Goal: Task Accomplishment & Management: Manage account settings

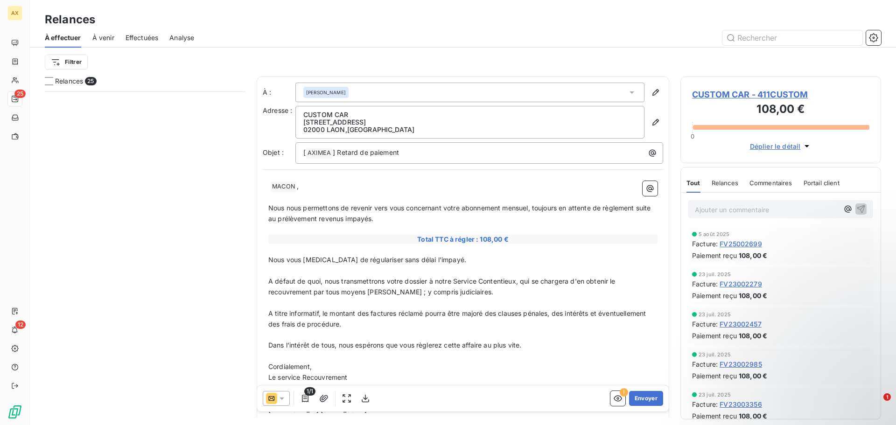
scroll to position [327, 194]
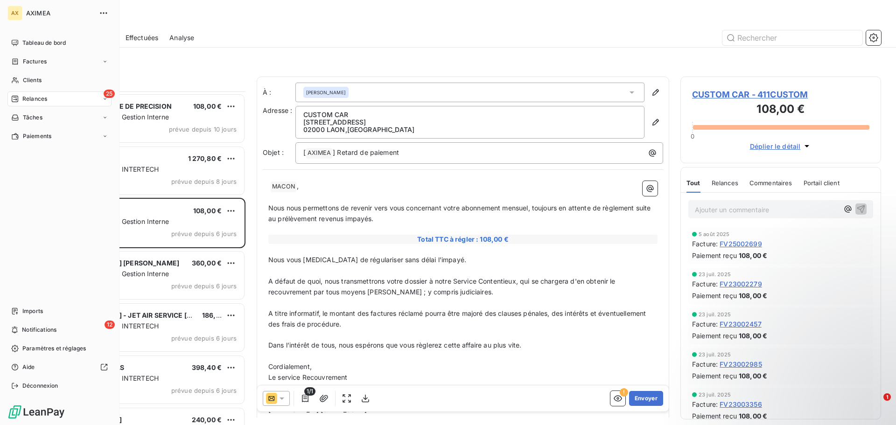
click at [45, 104] on div "25 Relances" at bounding box center [59, 98] width 104 height 15
click at [32, 39] on span "Tableau de bord" at bounding box center [43, 43] width 43 height 8
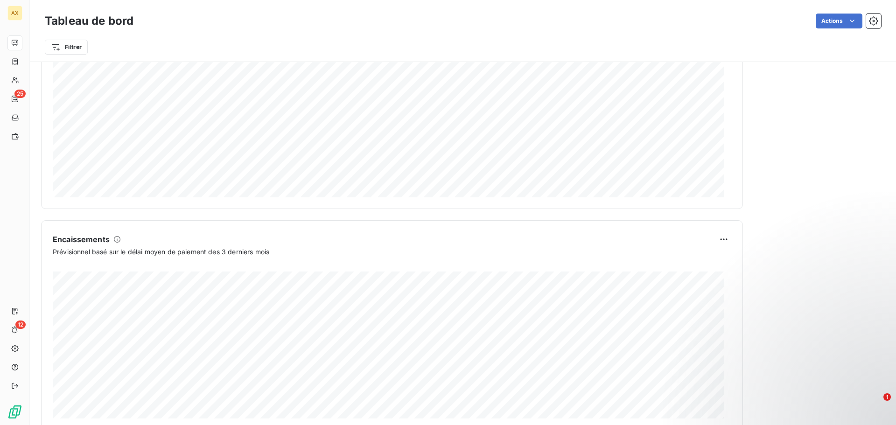
scroll to position [484, 0]
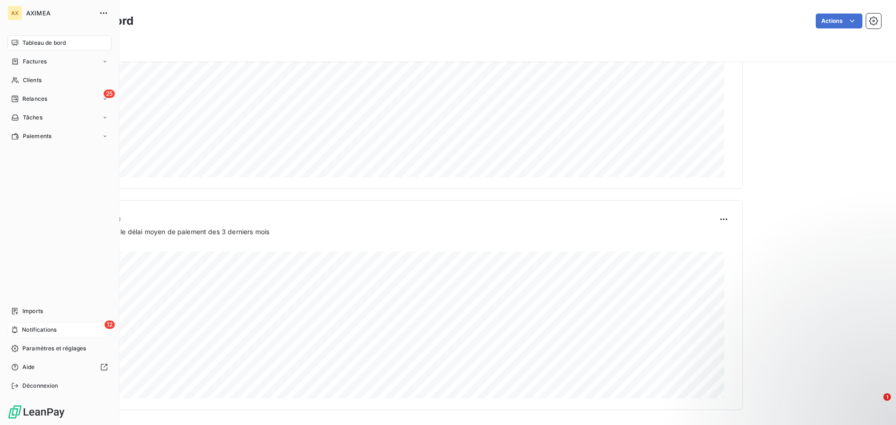
click at [39, 327] on span "Notifications" at bounding box center [39, 330] width 35 height 8
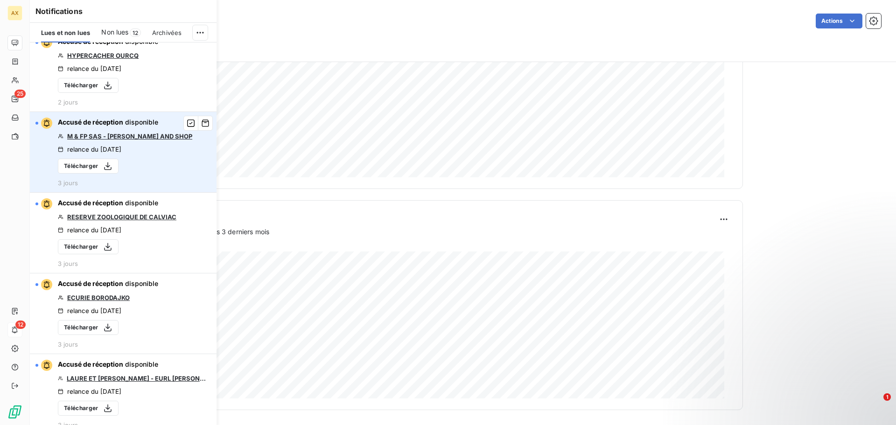
scroll to position [93, 0]
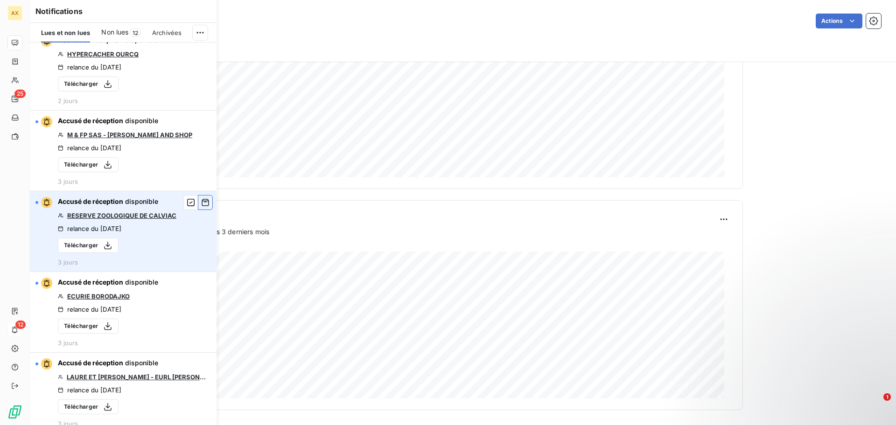
click at [201, 203] on icon "button" at bounding box center [205, 202] width 8 height 9
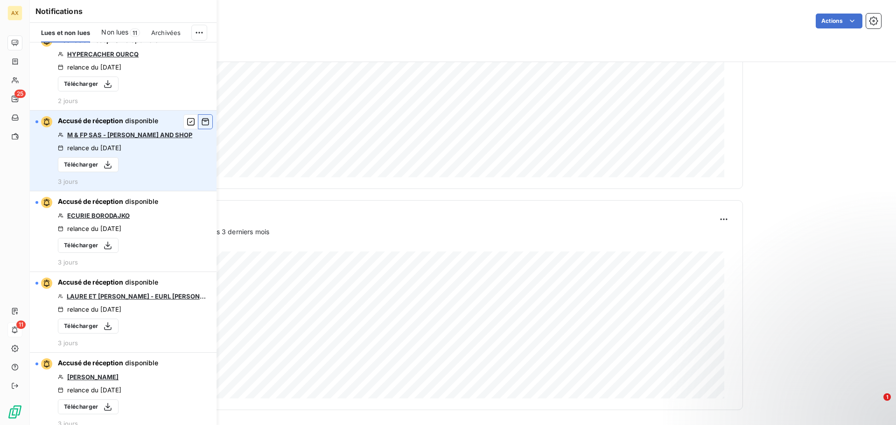
click at [201, 124] on icon "button" at bounding box center [205, 121] width 8 height 9
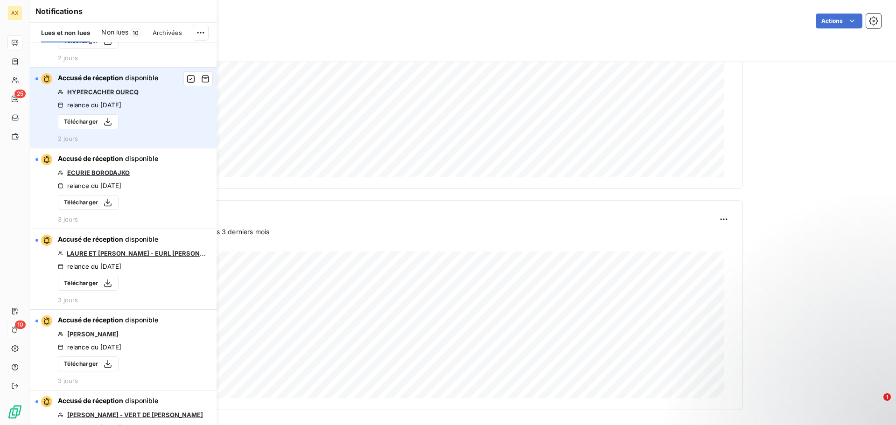
scroll to position [0, 0]
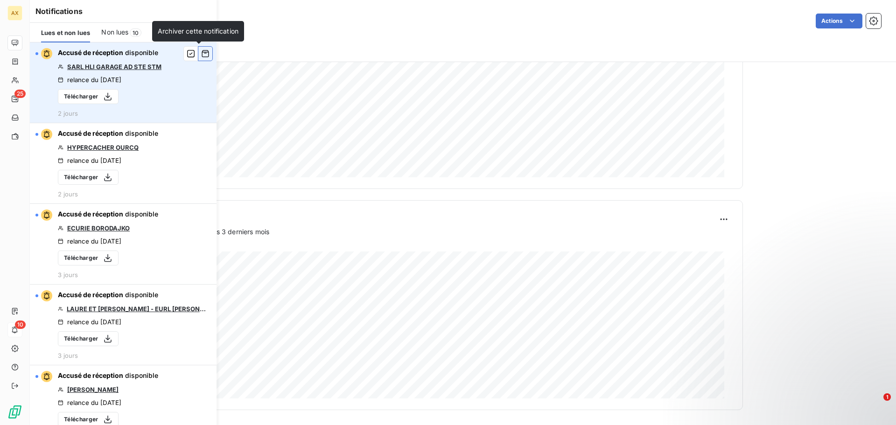
click at [203, 52] on button "button" at bounding box center [205, 53] width 15 height 15
click at [202, 52] on icon "button" at bounding box center [205, 53] width 7 height 7
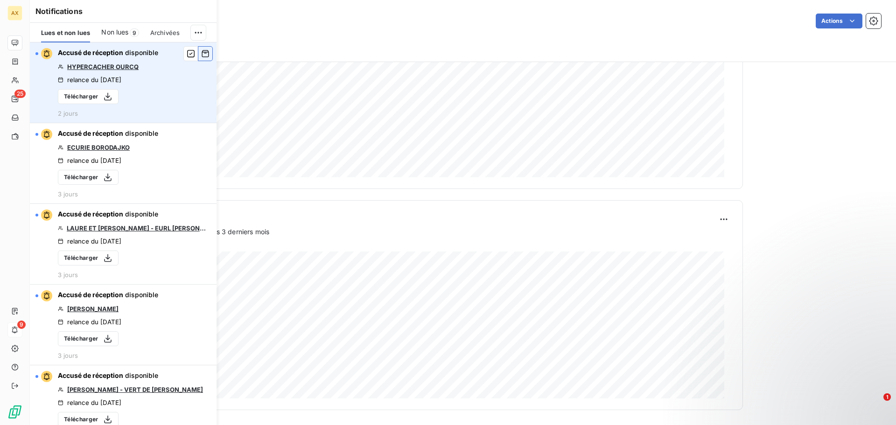
click at [201, 56] on icon "button" at bounding box center [205, 53] width 8 height 9
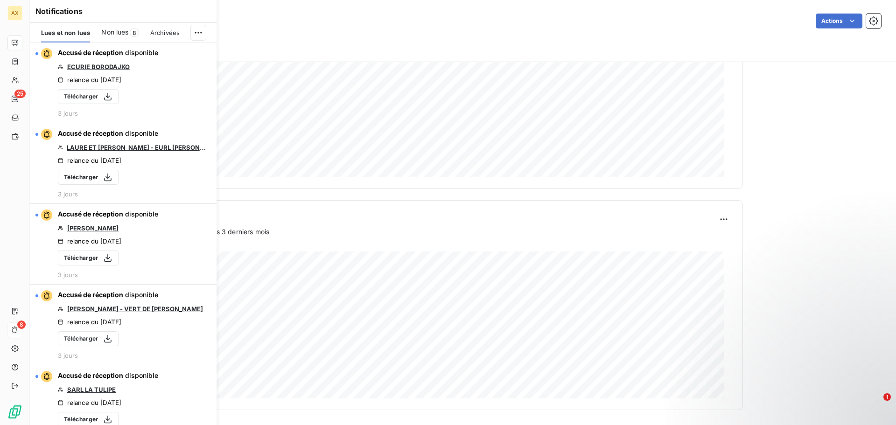
click at [0, 0] on icon "button" at bounding box center [0, 0] width 0 height 0
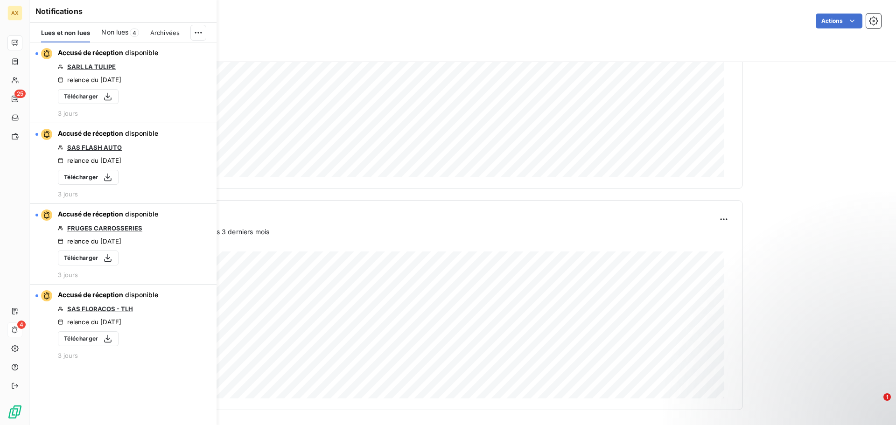
click at [0, 0] on button "button" at bounding box center [0, 0] width 0 height 0
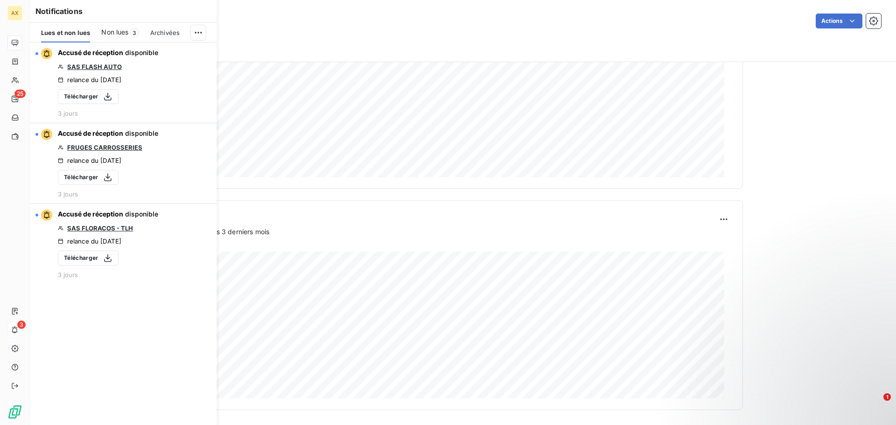
click at [0, 0] on button "button" at bounding box center [0, 0] width 0 height 0
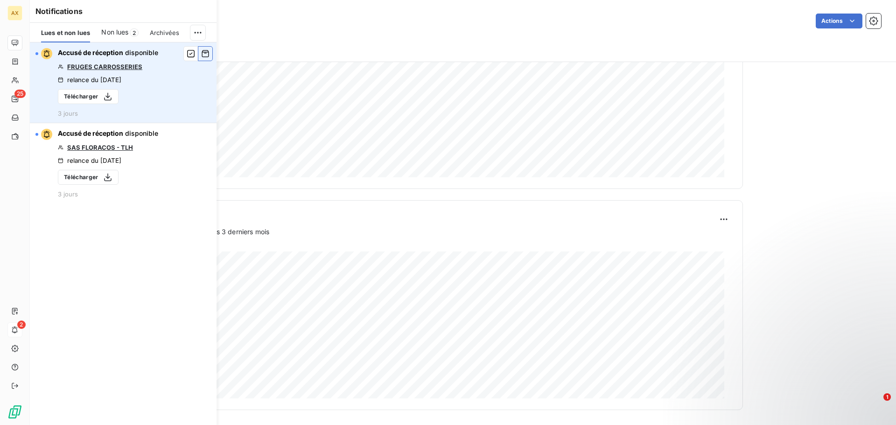
click at [202, 56] on icon "button" at bounding box center [205, 53] width 7 height 7
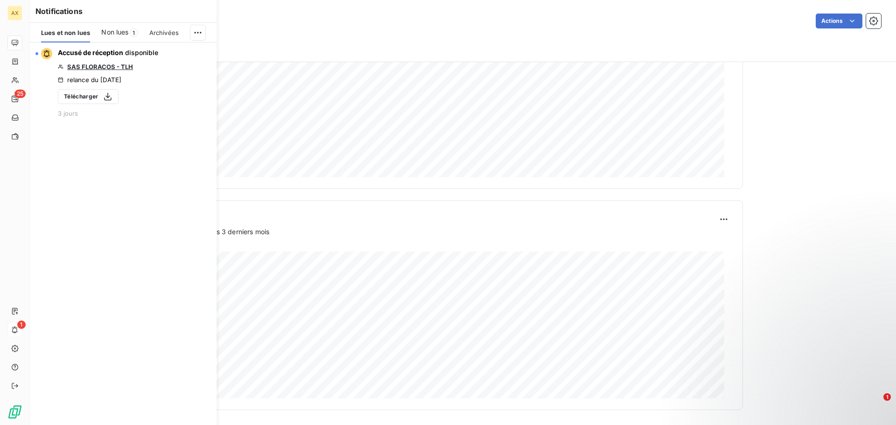
click at [0, 0] on icon "button" at bounding box center [0, 0] width 0 height 0
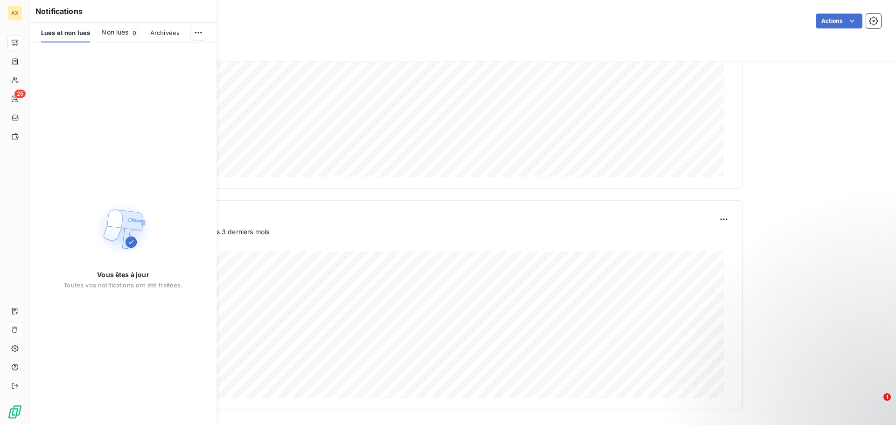
click at [157, 36] on span "Archivées" at bounding box center [164, 32] width 29 height 7
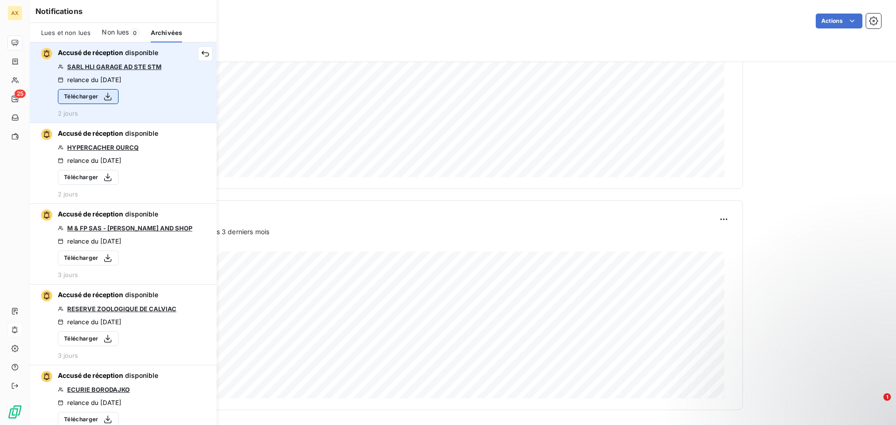
click at [88, 95] on button "Télécharger" at bounding box center [88, 96] width 61 height 15
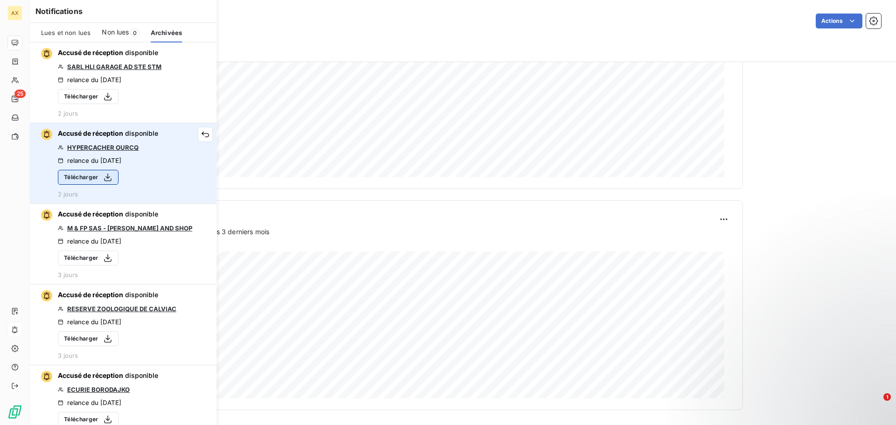
click at [97, 176] on button "Télécharger" at bounding box center [88, 177] width 61 height 15
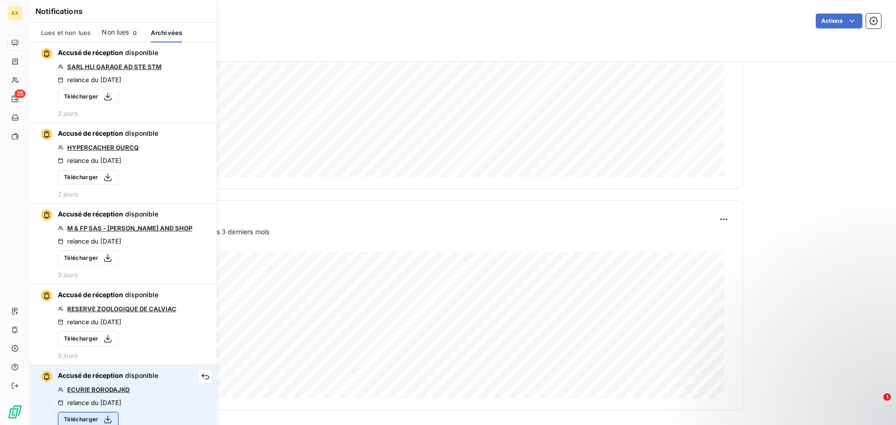
click at [87, 421] on button "Télécharger" at bounding box center [88, 419] width 61 height 15
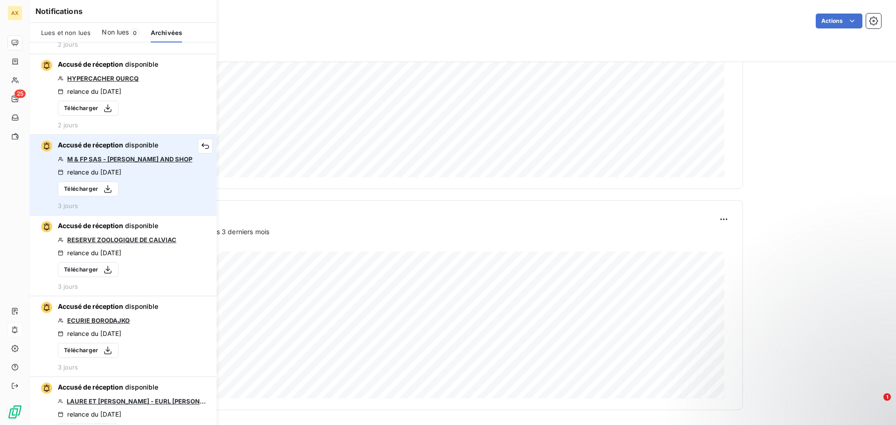
scroll to position [93, 0]
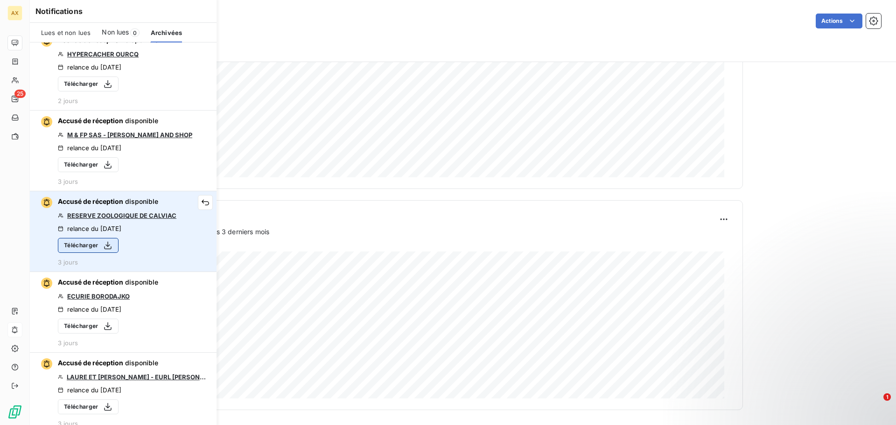
click at [86, 243] on button "Télécharger" at bounding box center [88, 245] width 61 height 15
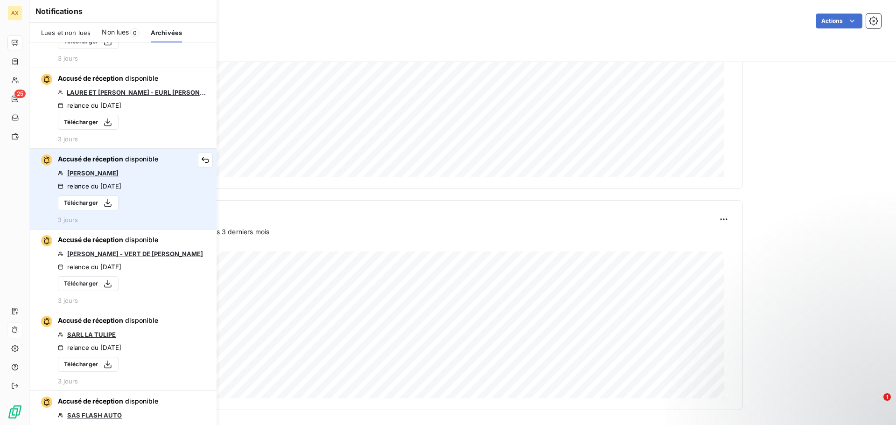
scroll to position [420, 0]
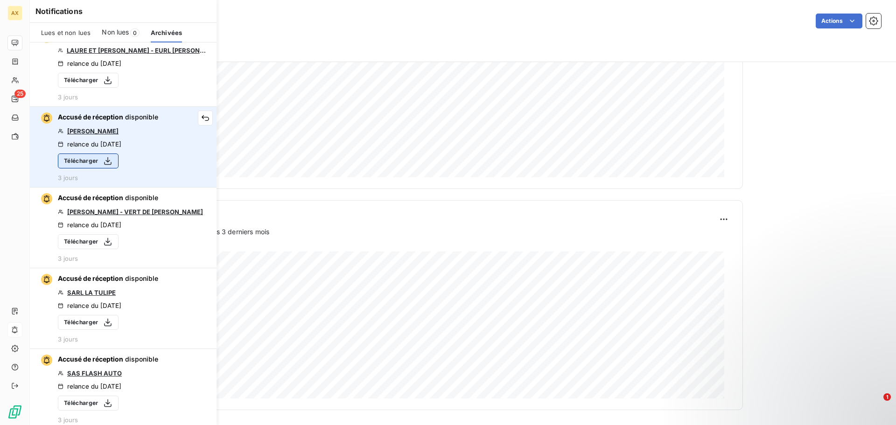
click at [94, 162] on button "Télécharger" at bounding box center [88, 160] width 61 height 15
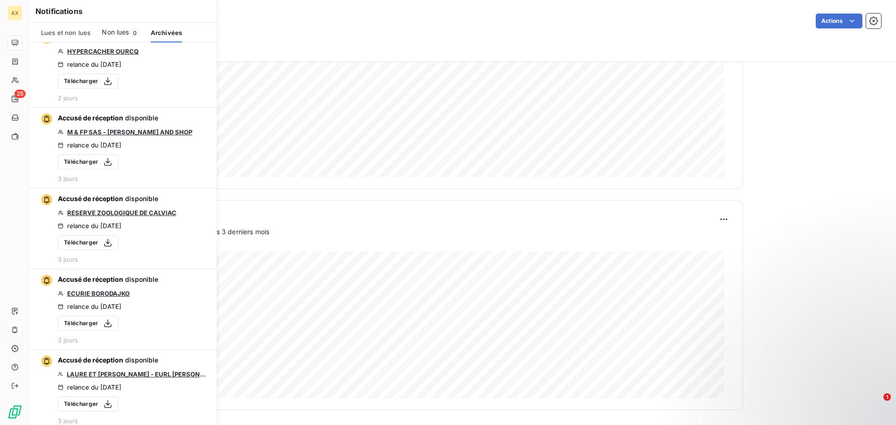
scroll to position [0, 0]
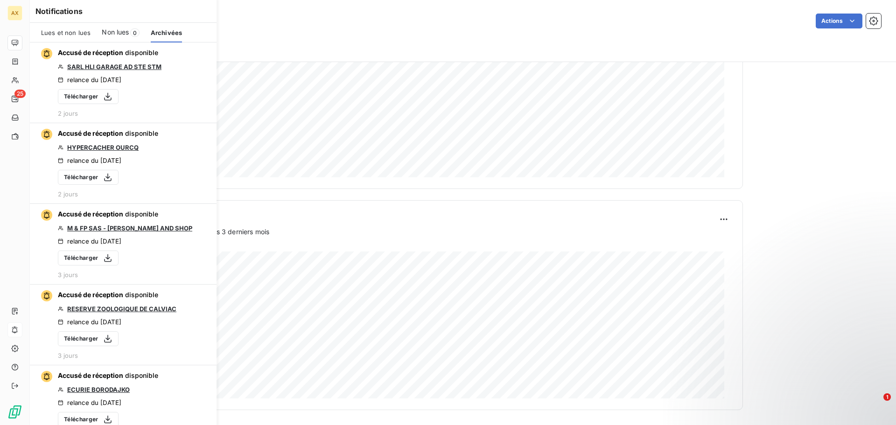
click at [58, 36] on span "Lues et non lues" at bounding box center [65, 32] width 49 height 7
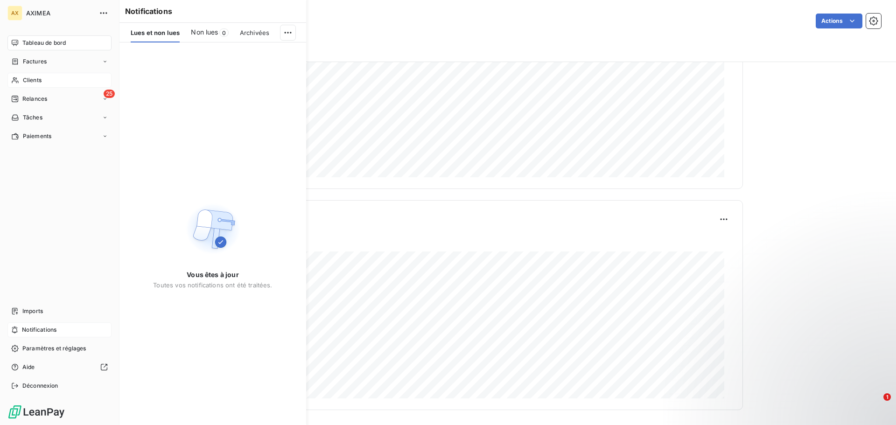
click at [34, 85] on div "Clients" at bounding box center [59, 80] width 104 height 15
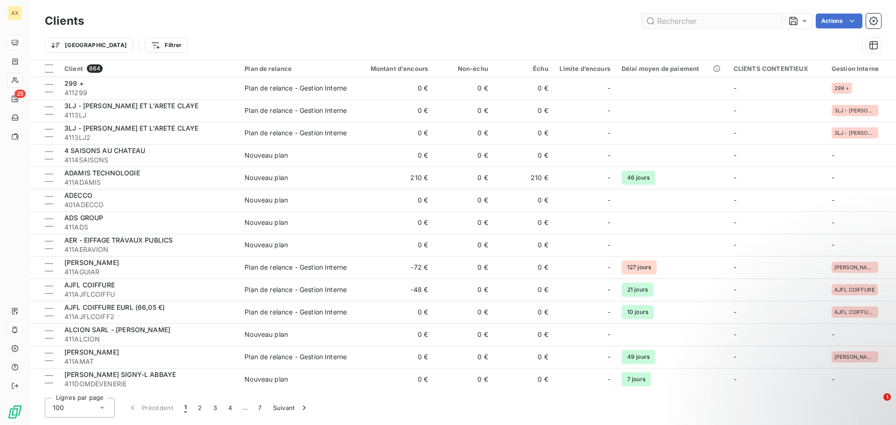
click at [666, 22] on input "text" at bounding box center [712, 21] width 140 height 15
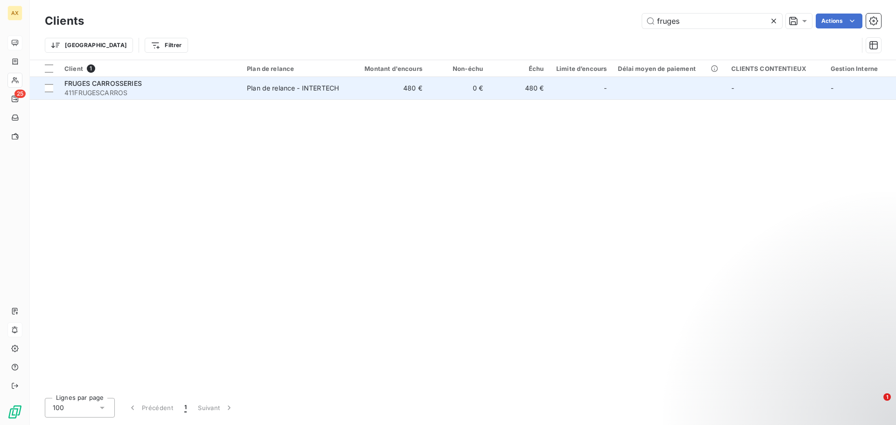
type input "fruges"
click at [289, 91] on div "Plan de relance - INTERTECH" at bounding box center [293, 88] width 92 height 9
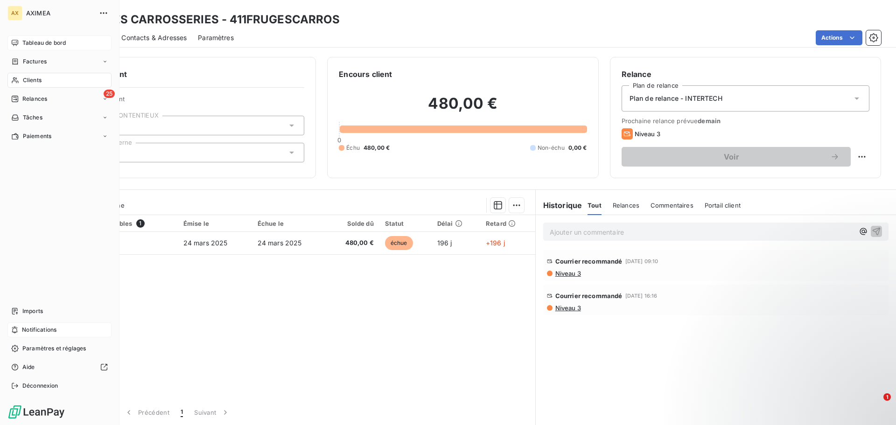
click at [34, 15] on span "AXIMEA" at bounding box center [59, 12] width 67 height 7
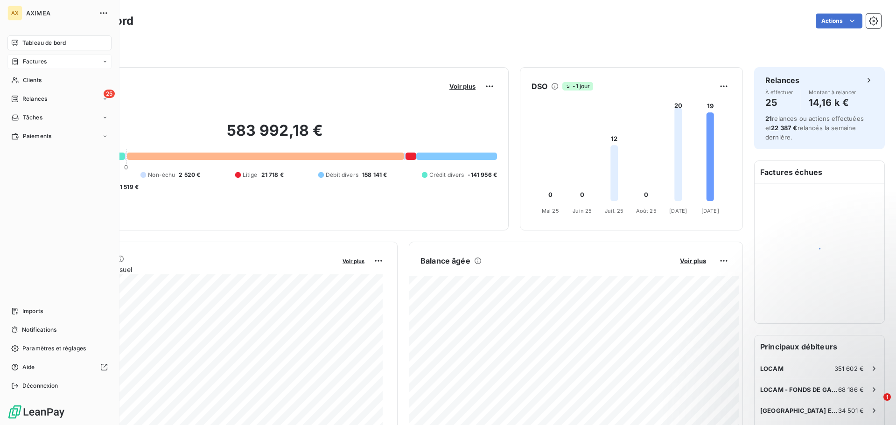
click at [40, 62] on span "Factures" at bounding box center [35, 61] width 24 height 8
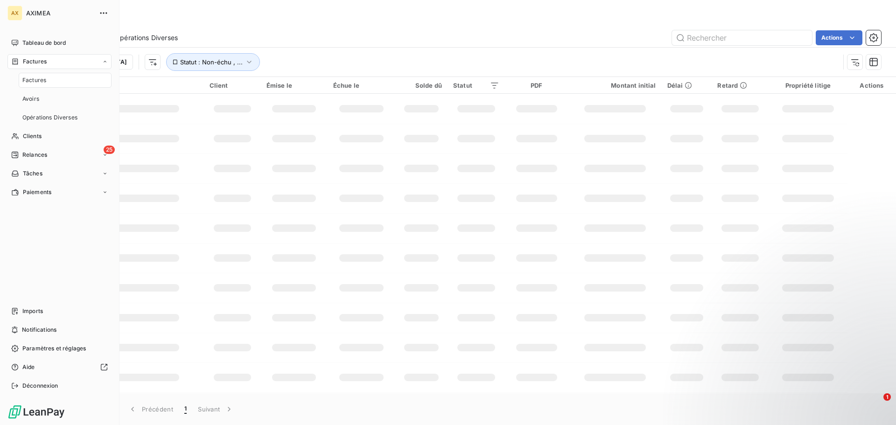
click at [43, 82] on span "Factures" at bounding box center [34, 80] width 24 height 8
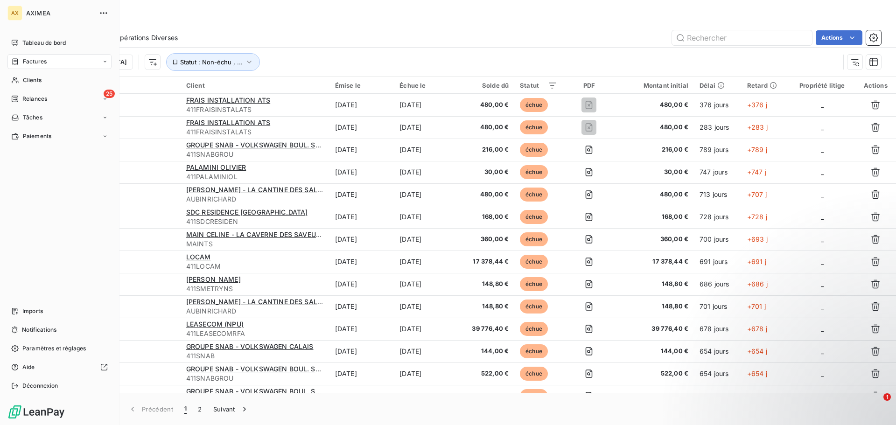
click at [46, 62] on span "Factures" at bounding box center [35, 61] width 24 height 8
click at [63, 120] on span "Opérations Diverses" at bounding box center [49, 117] width 55 height 8
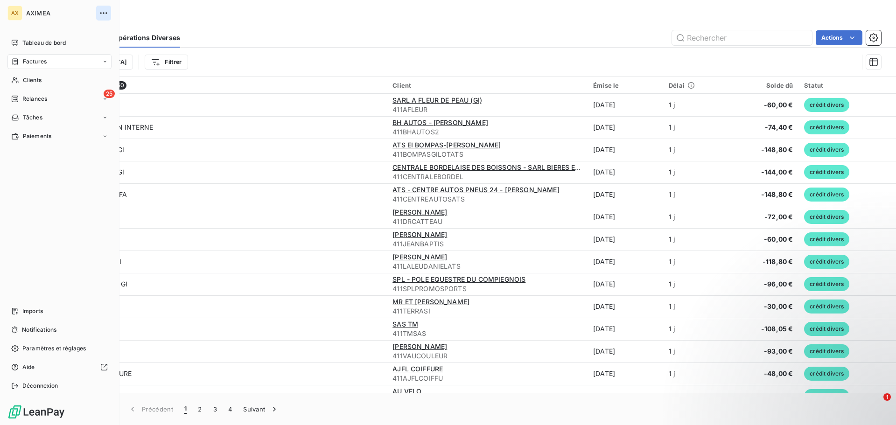
click at [103, 13] on icon "button" at bounding box center [103, 12] width 7 height 1
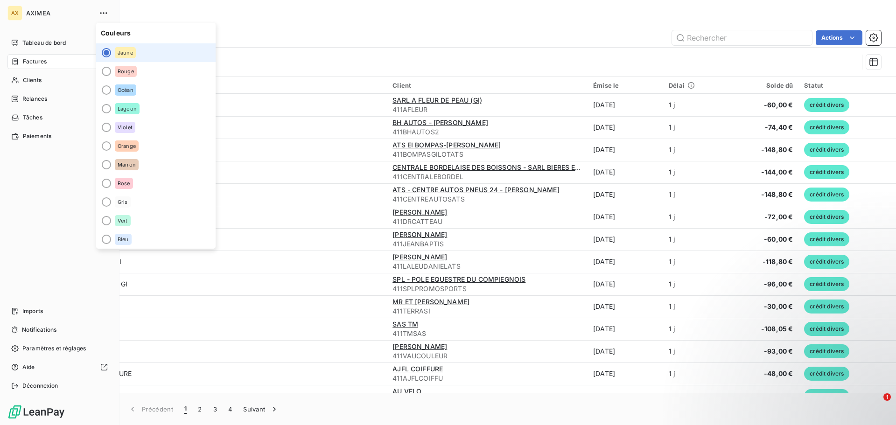
click at [36, 160] on div "Tableau de bord Factures Clients 25 Relances Tâches Paiements Imports Notificat…" at bounding box center [59, 214] width 104 height 358
click at [50, 45] on span "Tableau de bord" at bounding box center [43, 43] width 43 height 8
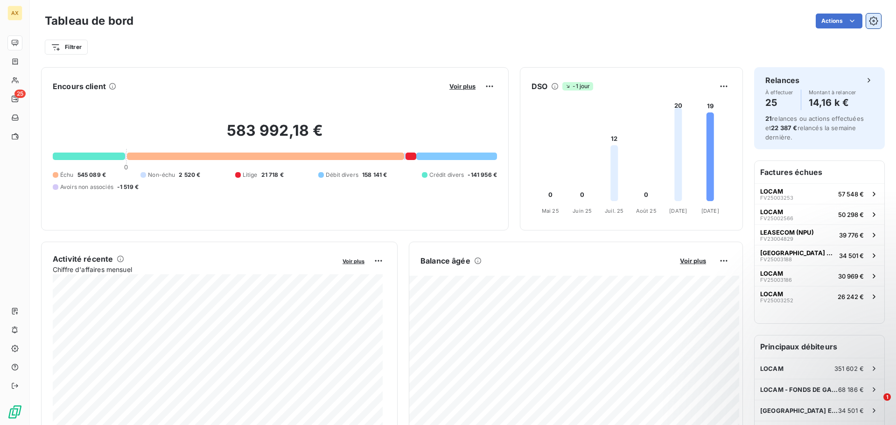
click at [869, 23] on icon "button" at bounding box center [873, 20] width 9 height 9
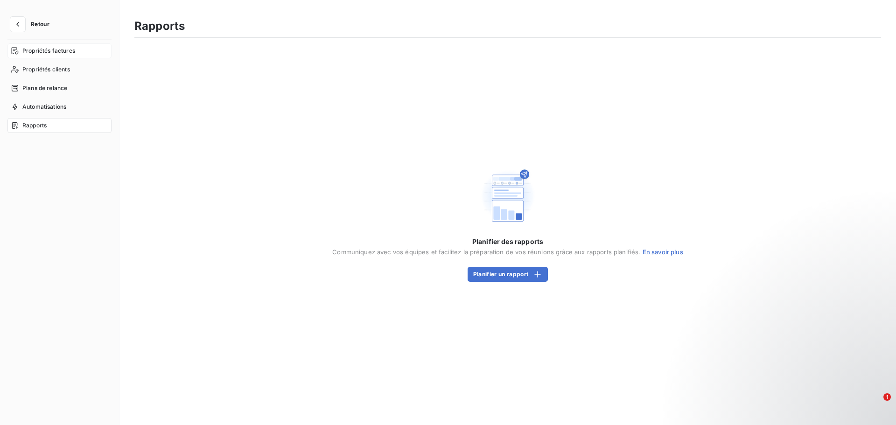
click at [59, 52] on span "Propriétés factures" at bounding box center [48, 51] width 53 height 8
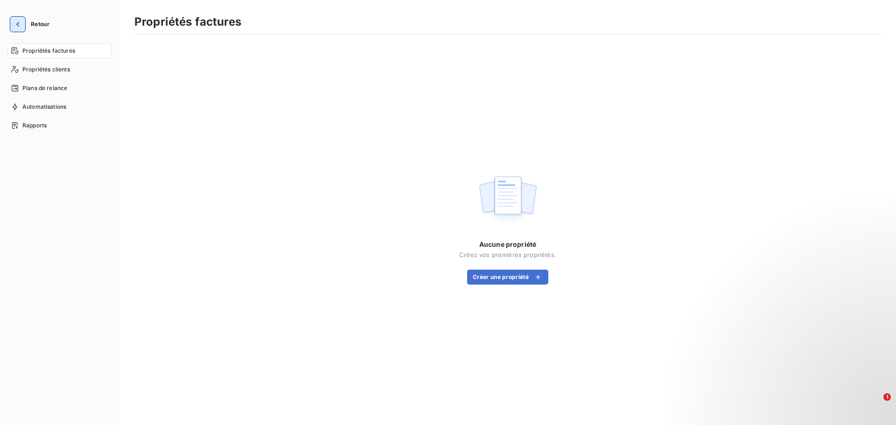
click at [23, 23] on button "button" at bounding box center [17, 24] width 15 height 15
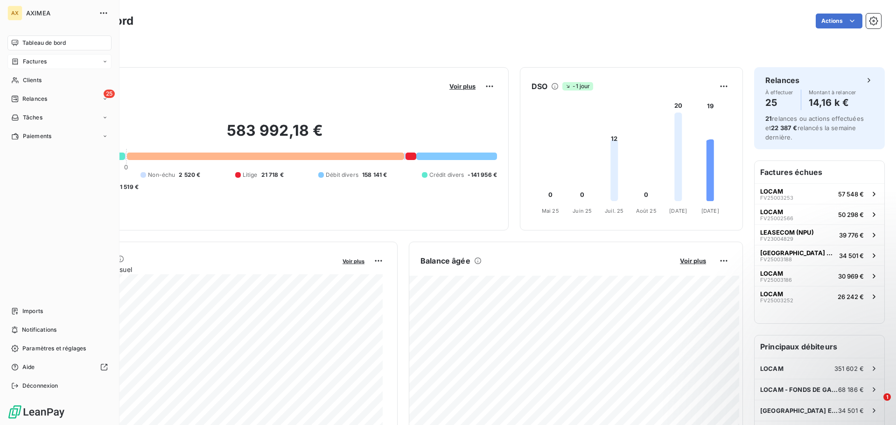
click at [61, 66] on div "Factures" at bounding box center [59, 61] width 104 height 15
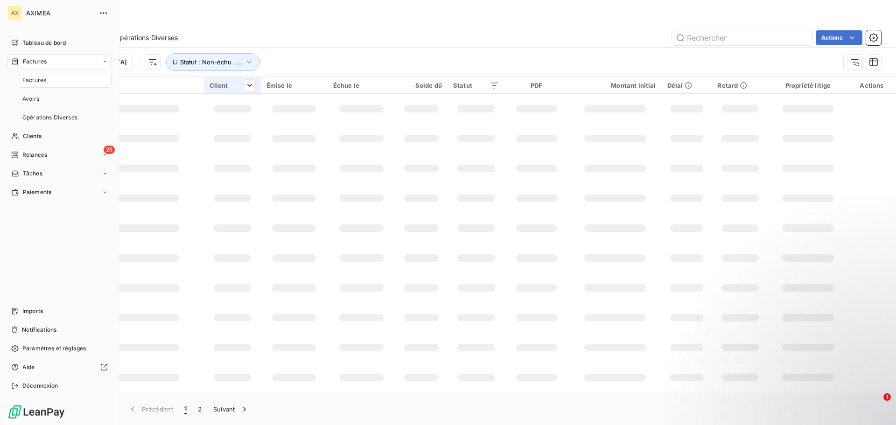
click at [43, 85] on div "Factures" at bounding box center [65, 80] width 93 height 15
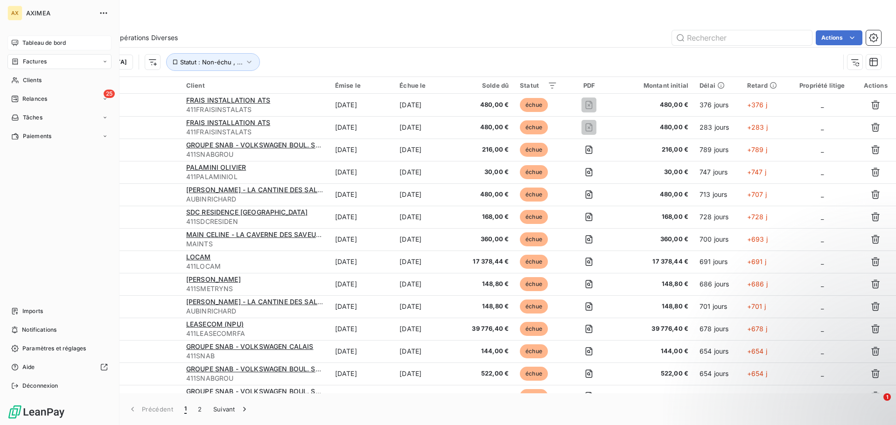
click at [45, 40] on span "Tableau de bord" at bounding box center [43, 43] width 43 height 8
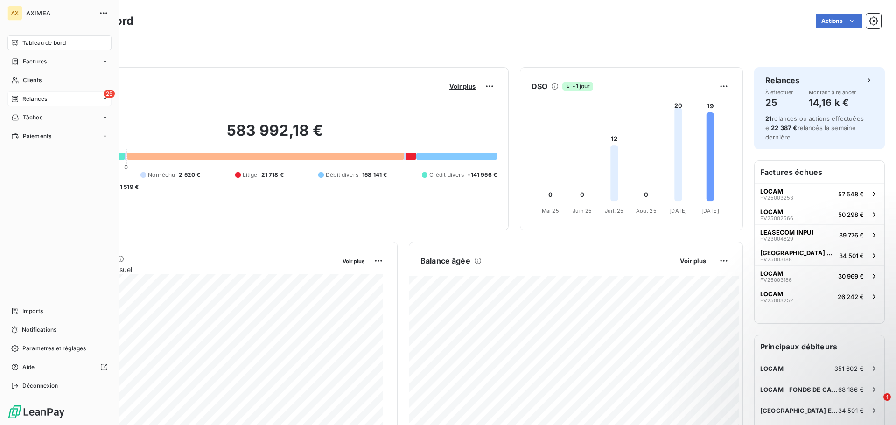
click at [48, 97] on div "25 Relances" at bounding box center [59, 98] width 104 height 15
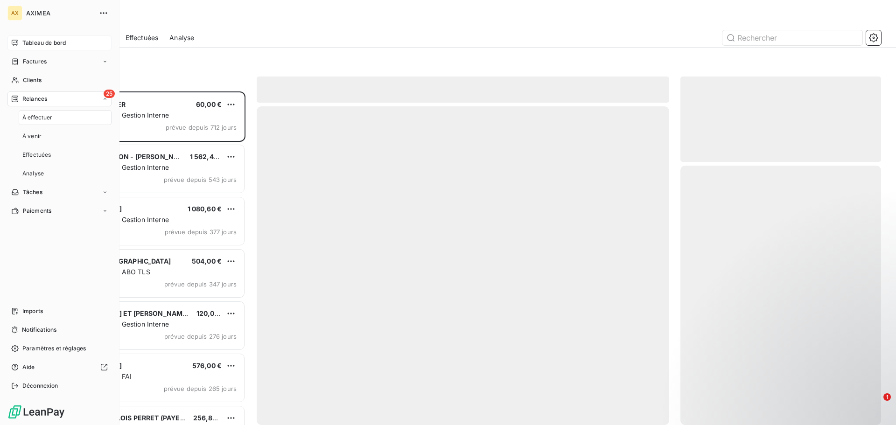
scroll to position [327, 194]
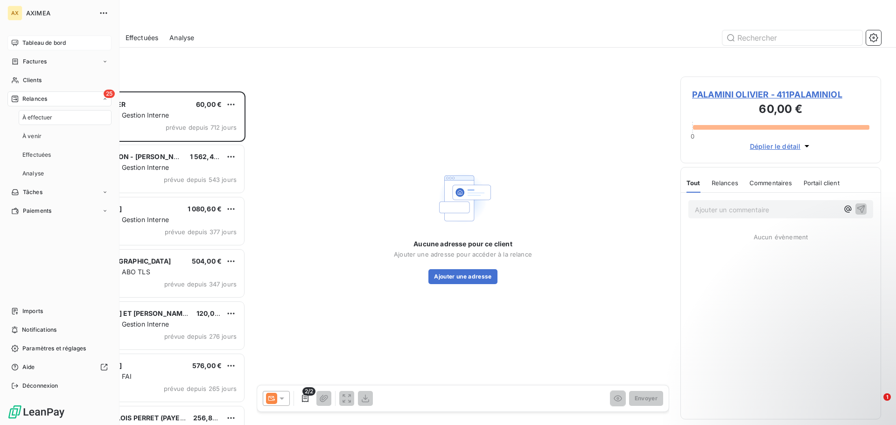
click at [47, 116] on span "À effectuer" at bounding box center [37, 117] width 30 height 8
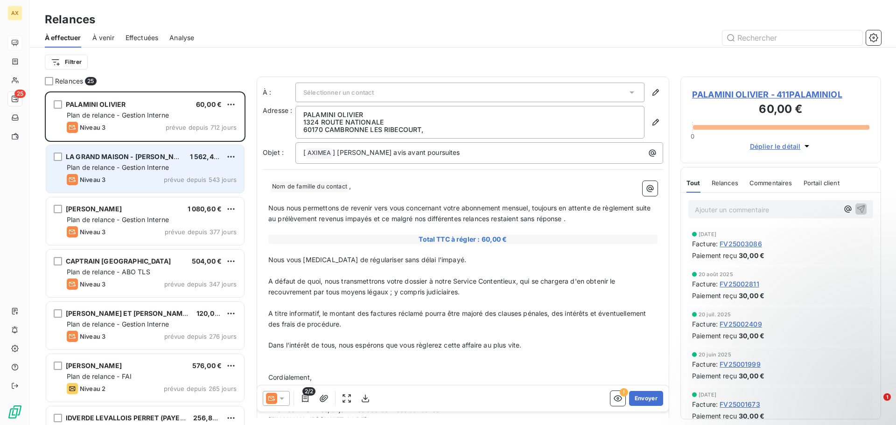
click at [145, 172] on div "LA GRAND MAISON - MME MYRIAM HALLIER 1 562,40 € Plan de relance - Gestion Inter…" at bounding box center [145, 169] width 198 height 48
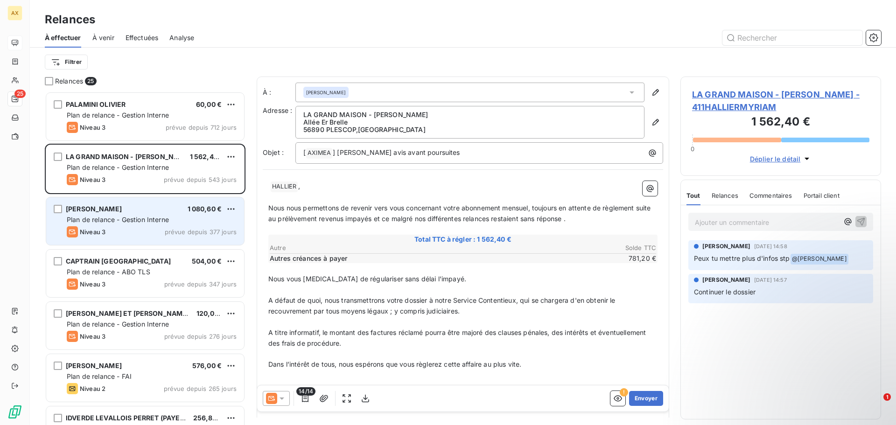
click at [110, 224] on div "Plan de relance - Gestion Interne" at bounding box center [152, 219] width 170 height 9
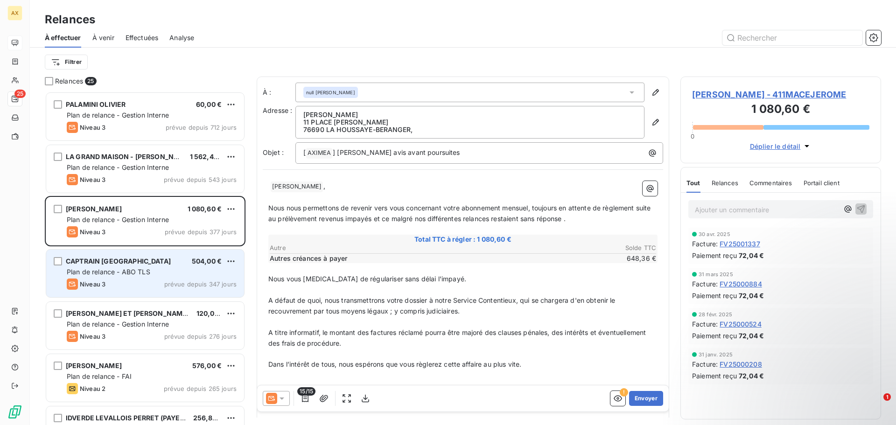
click at [118, 275] on span "Plan de relance - ABO TLS" at bounding box center [109, 272] width 84 height 8
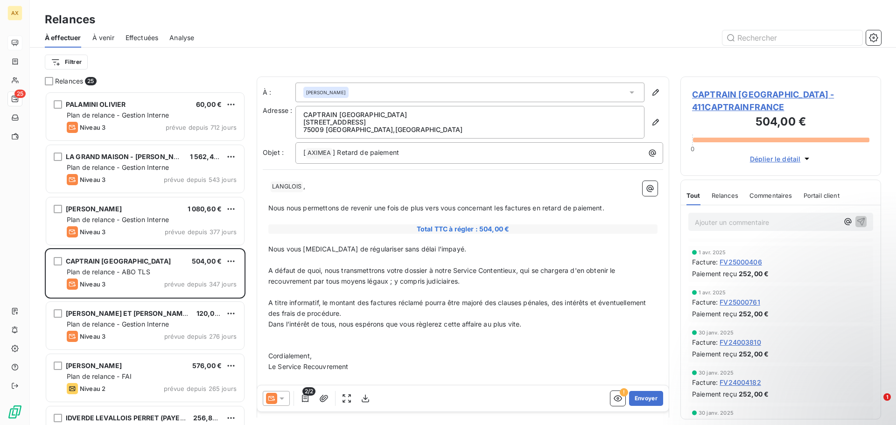
scroll to position [301, 0]
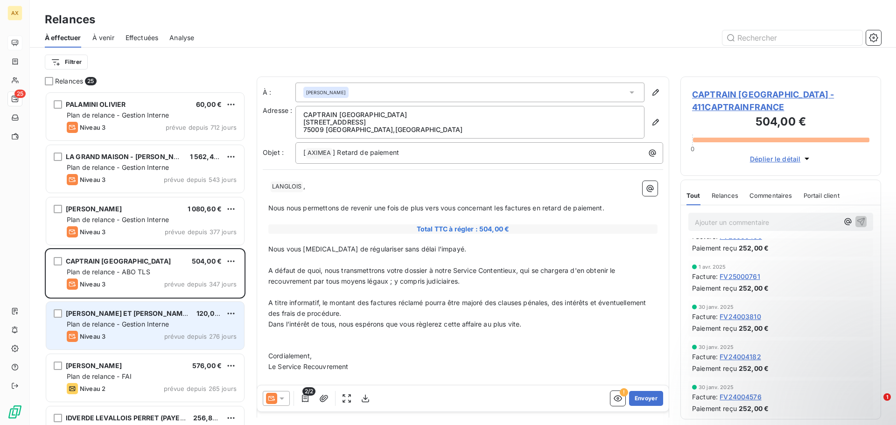
click at [119, 326] on span "Plan de relance - Gestion Interne" at bounding box center [118, 324] width 102 height 8
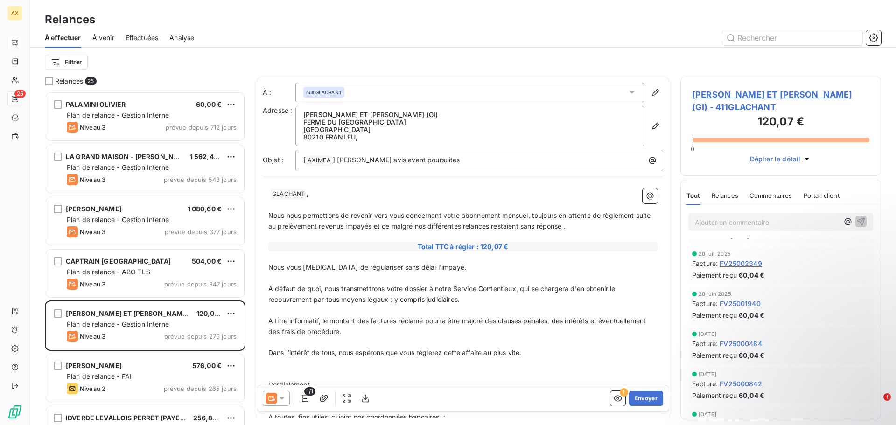
scroll to position [181, 0]
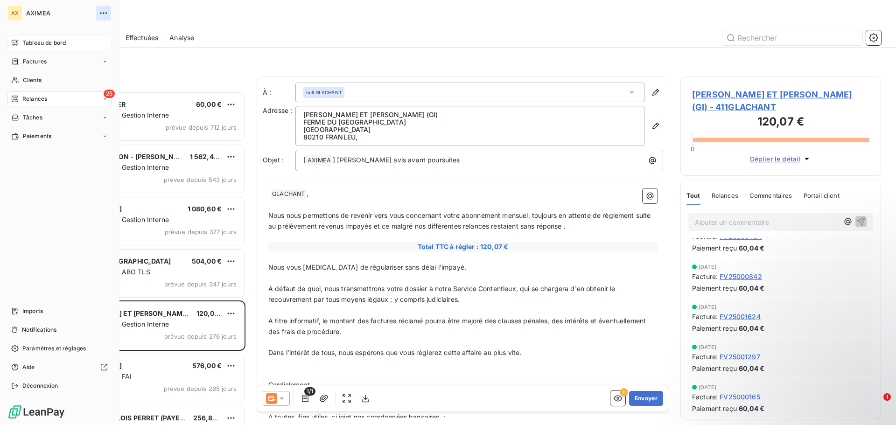
click at [101, 15] on icon "button" at bounding box center [103, 12] width 9 height 9
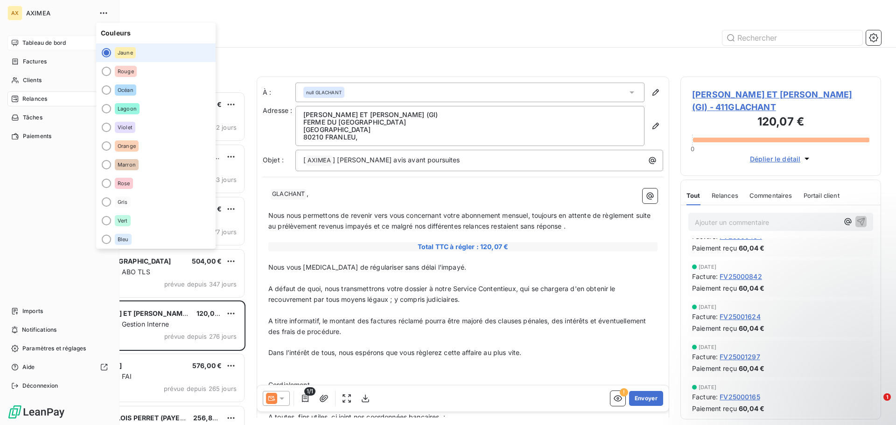
click at [47, 12] on span "AXIMEA" at bounding box center [59, 12] width 67 height 7
click at [34, 14] on span "AXIMEA" at bounding box center [59, 12] width 67 height 7
click at [37, 347] on span "Paramètres et réglages" at bounding box center [53, 348] width 63 height 8
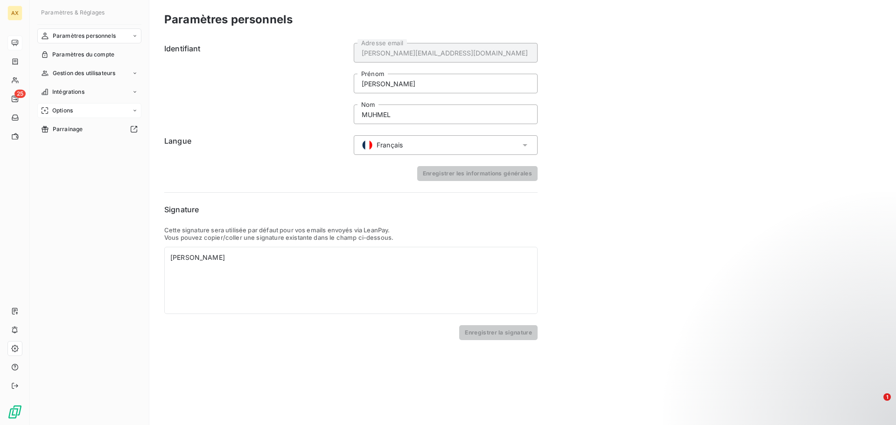
click at [77, 106] on div "Options" at bounding box center [89, 110] width 104 height 15
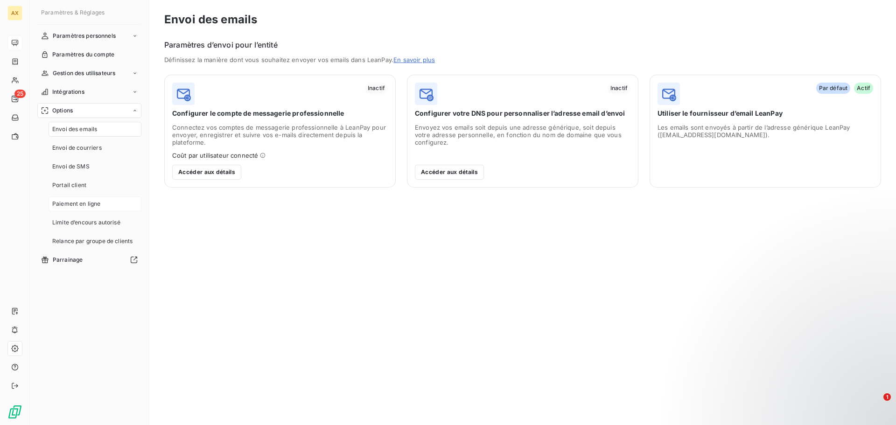
click at [94, 206] on span "Paiement en ligne" at bounding box center [76, 204] width 49 height 8
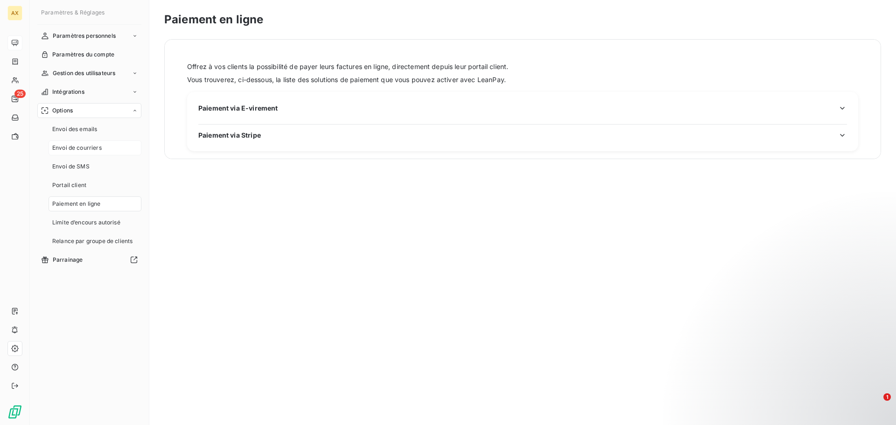
click at [74, 149] on span "Envoi de courriers" at bounding box center [76, 148] width 49 height 8
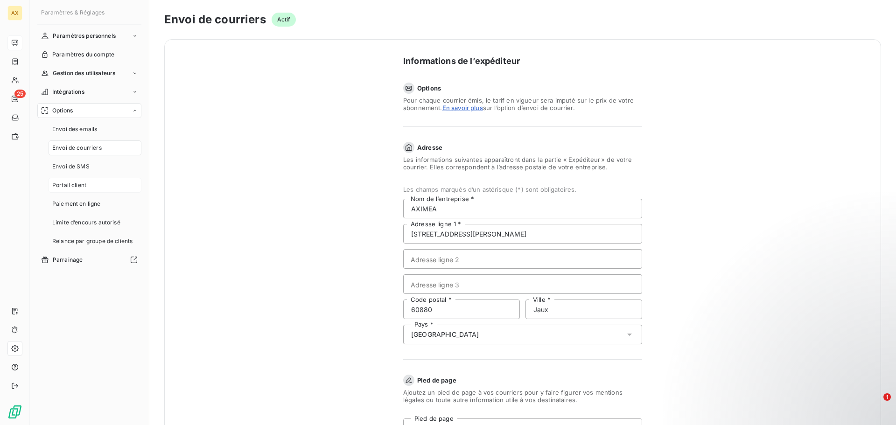
click at [84, 185] on span "Portail client" at bounding box center [69, 185] width 34 height 8
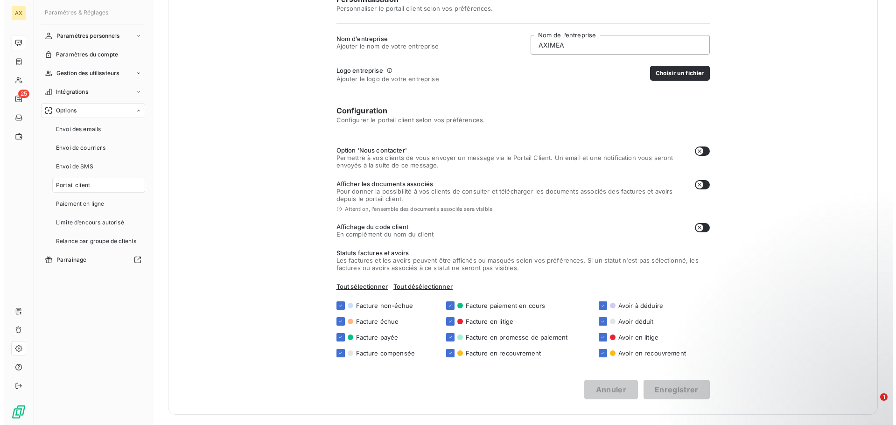
scroll to position [152, 0]
click at [80, 209] on div "Paiement en ligne" at bounding box center [95, 203] width 93 height 15
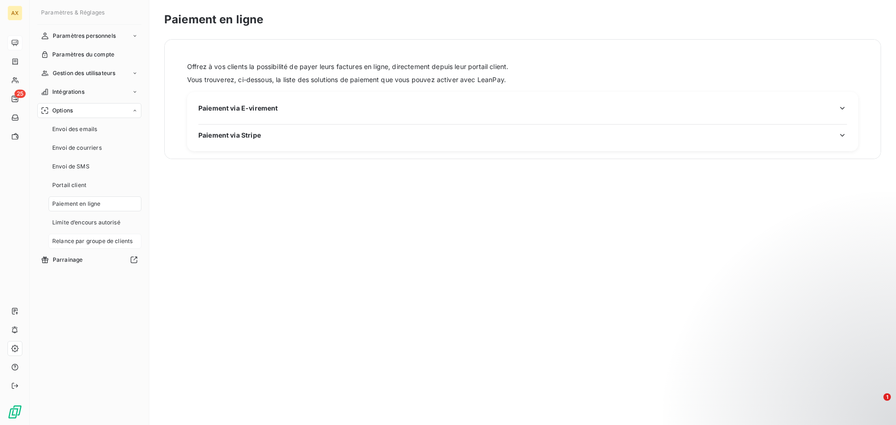
click at [80, 244] on span "Relance par groupe de clients" at bounding box center [92, 241] width 80 height 8
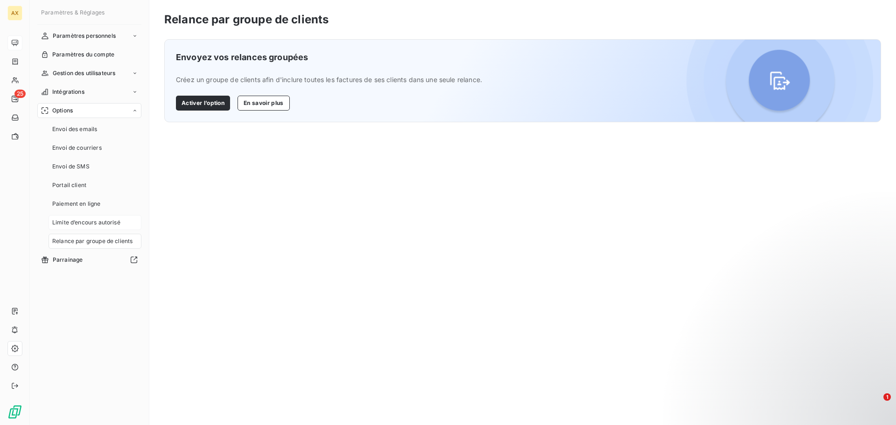
click at [81, 225] on span "Limite d’encours autorisé" at bounding box center [86, 222] width 68 height 8
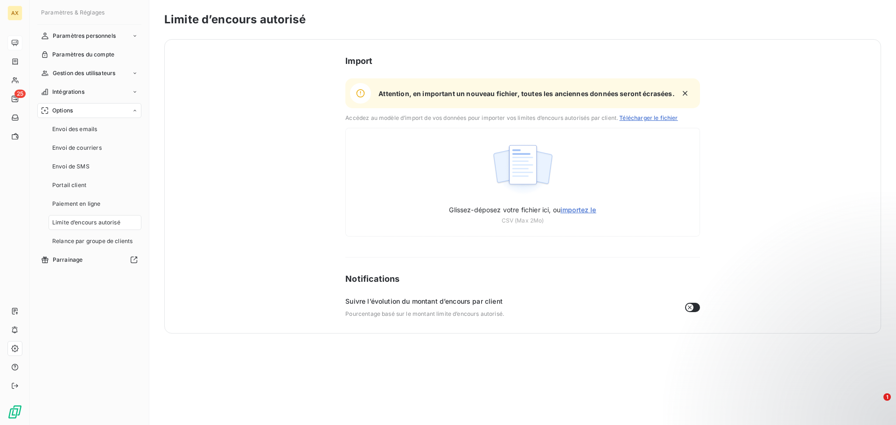
click at [77, 111] on div "Options" at bounding box center [89, 110] width 104 height 15
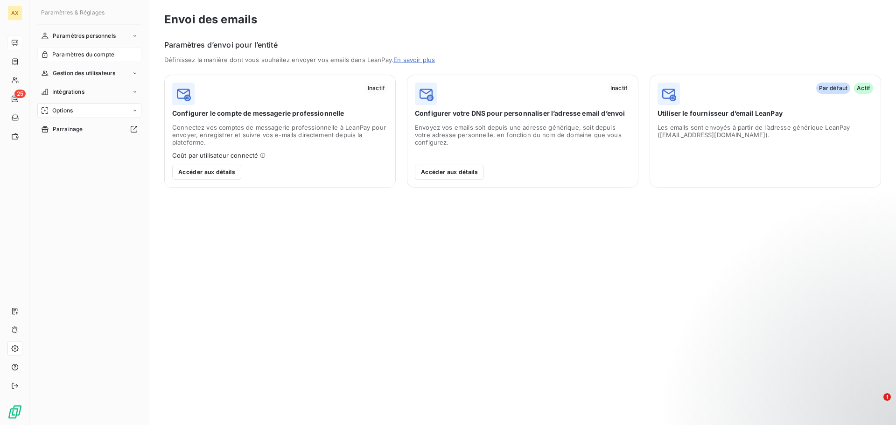
click at [83, 56] on span "Paramètres du compte" at bounding box center [83, 54] width 62 height 8
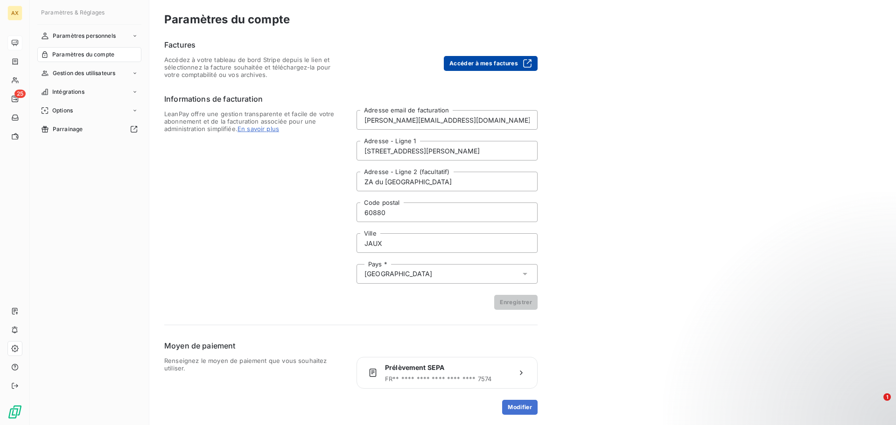
click at [481, 66] on button "Accéder à mes factures" at bounding box center [491, 63] width 94 height 15
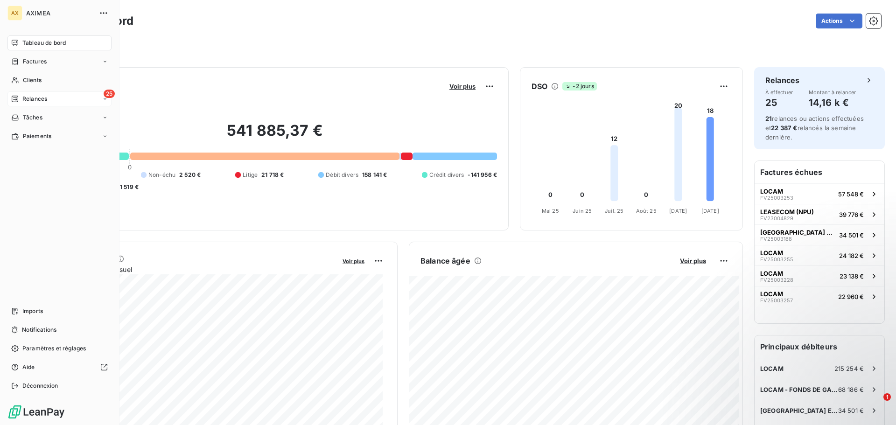
click at [55, 101] on div "25 Relances" at bounding box center [59, 98] width 104 height 15
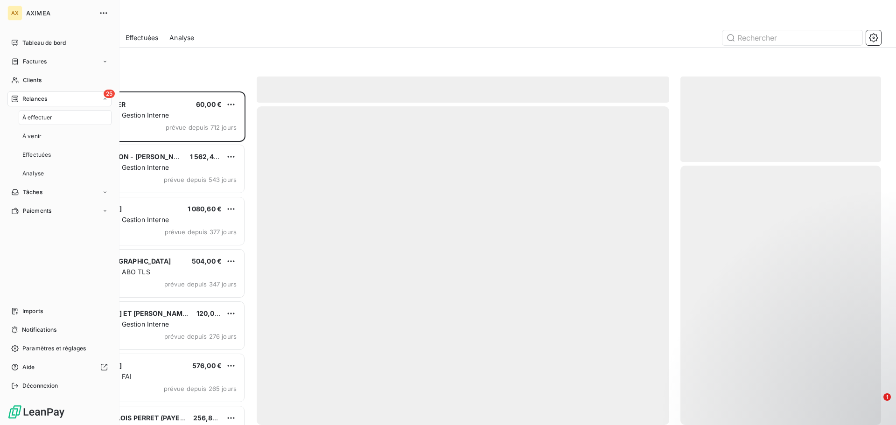
scroll to position [327, 194]
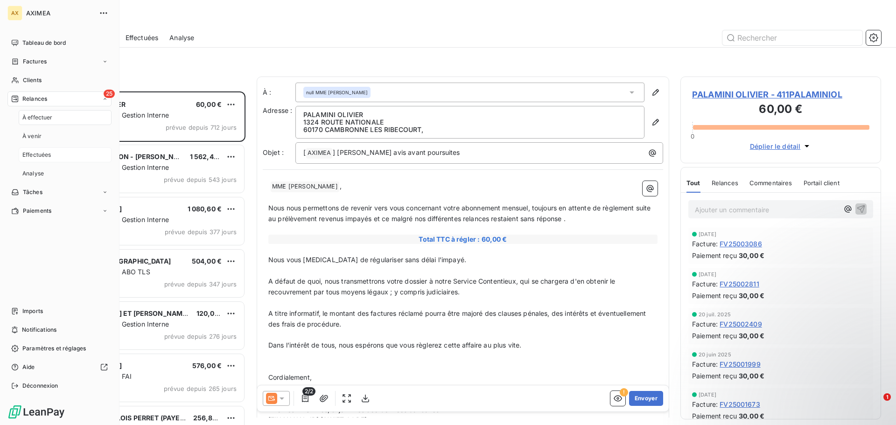
click at [45, 158] on span "Effectuées" at bounding box center [36, 155] width 29 height 8
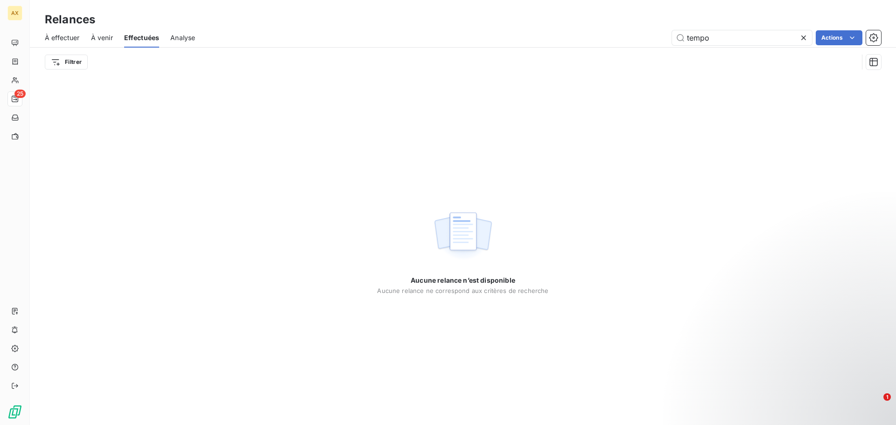
click at [95, 36] on span "À venir" at bounding box center [102, 37] width 22 height 9
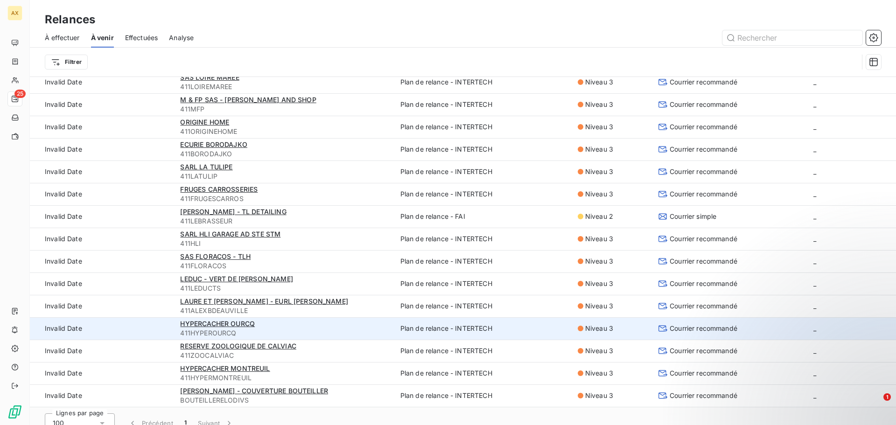
scroll to position [32, 0]
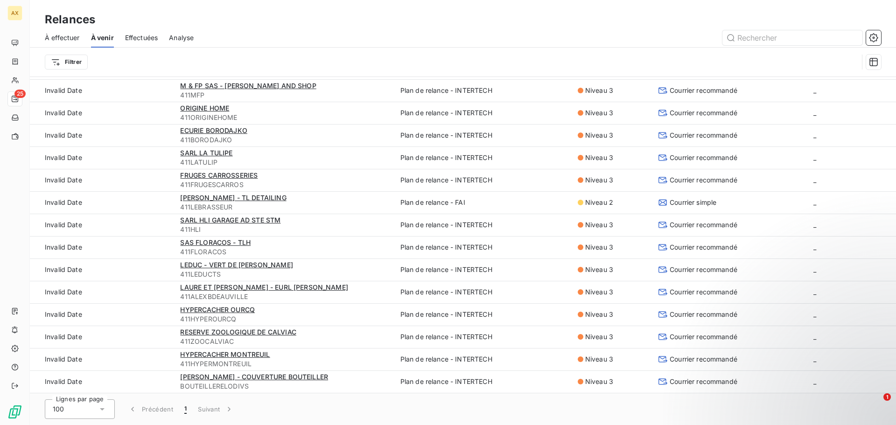
click at [186, 410] on span "1" at bounding box center [185, 408] width 2 height 9
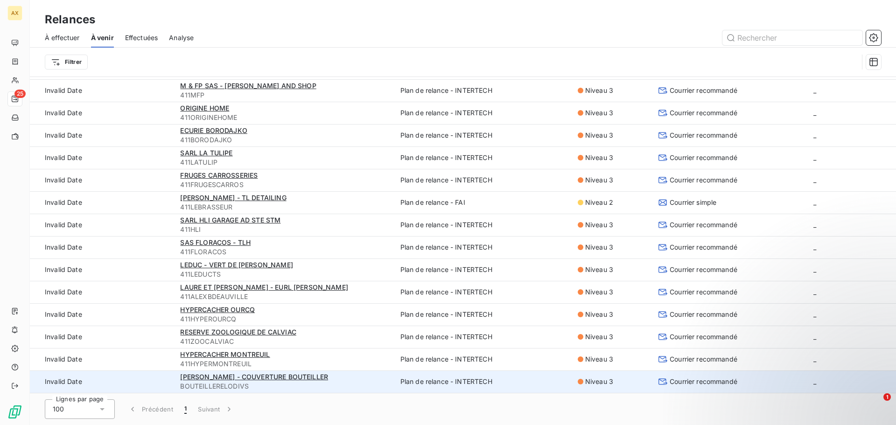
click at [71, 384] on td "Invalid Date" at bounding box center [102, 381] width 145 height 22
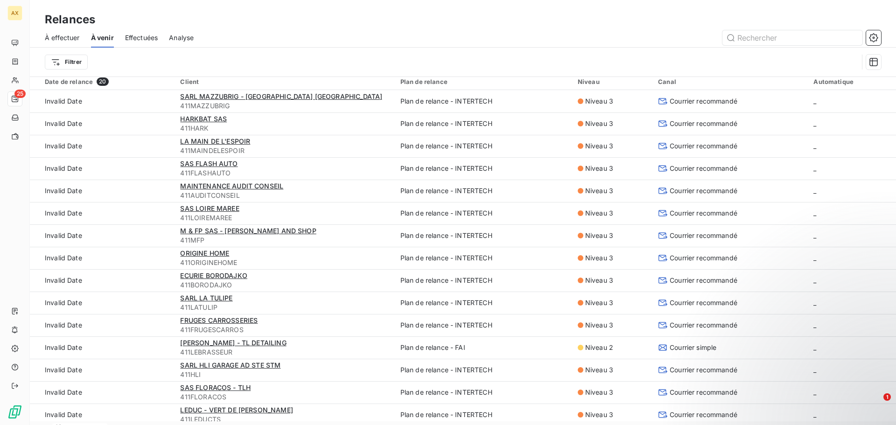
scroll to position [0, 0]
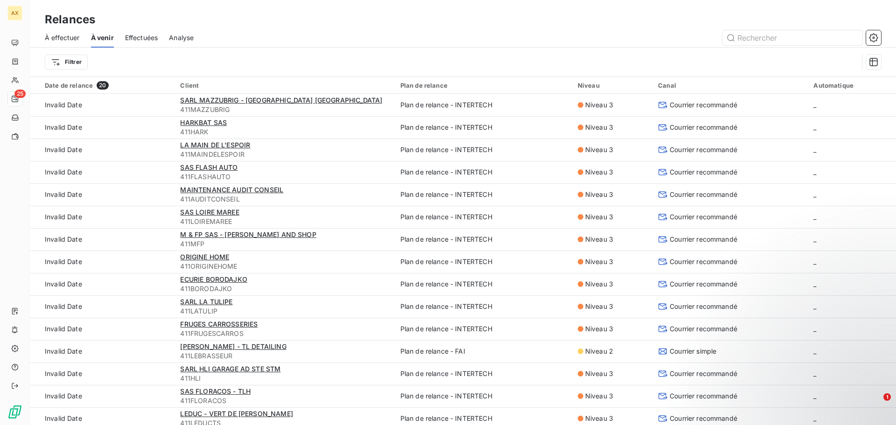
click at [101, 87] on span "20" at bounding box center [103, 85] width 12 height 8
click at [186, 42] on span "Analyse" at bounding box center [181, 37] width 25 height 9
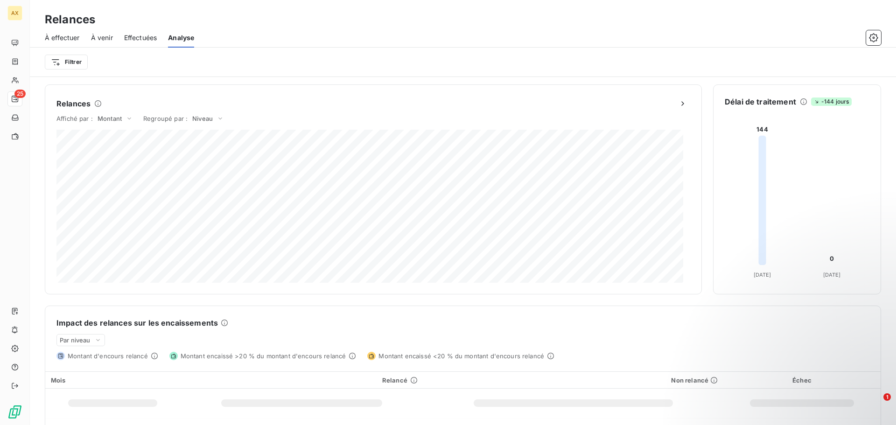
click at [151, 39] on span "Effectuées" at bounding box center [140, 37] width 33 height 9
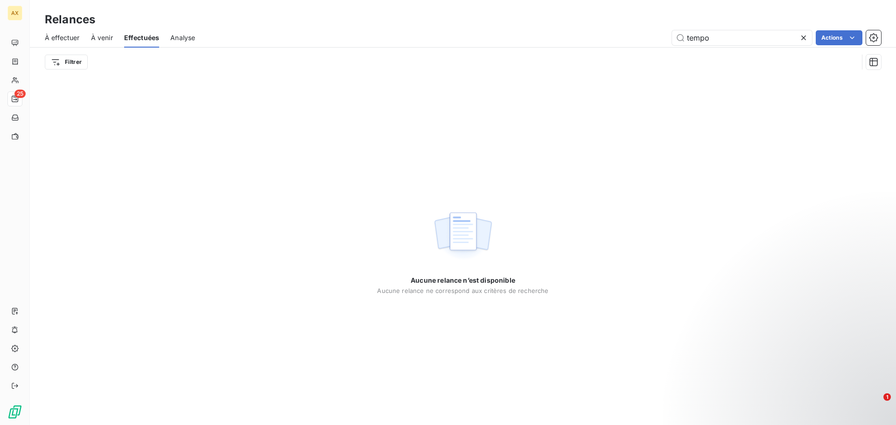
click at [103, 37] on span "À venir" at bounding box center [102, 37] width 22 height 9
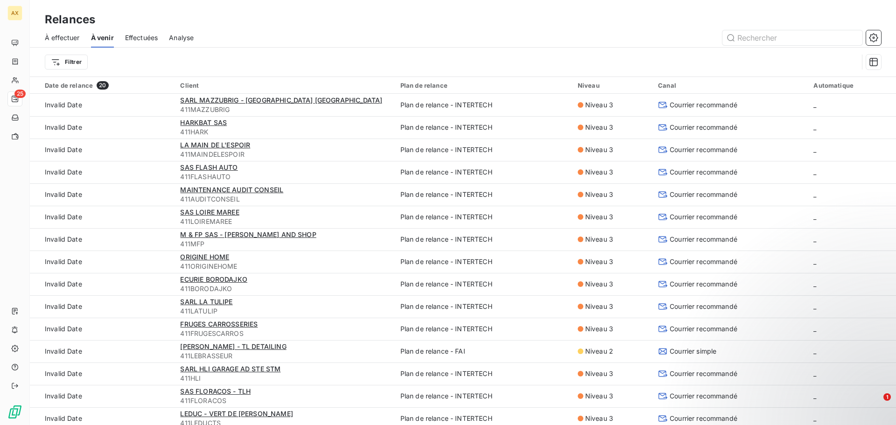
click at [69, 41] on span "À effectuer" at bounding box center [62, 37] width 35 height 9
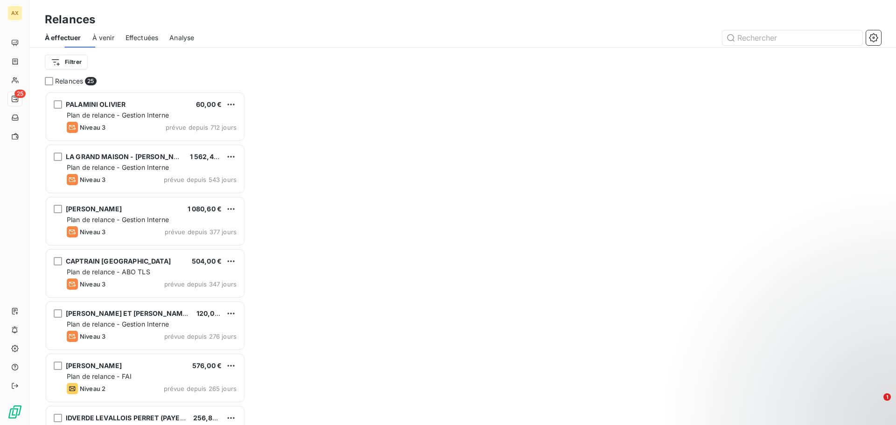
scroll to position [327, 194]
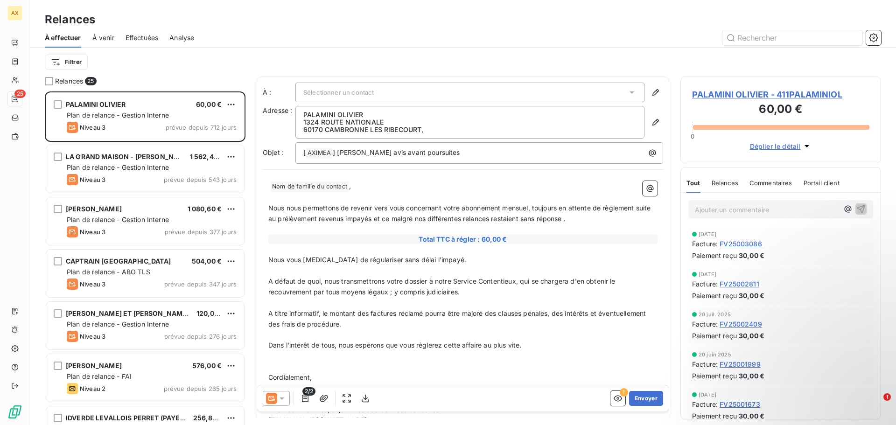
click at [101, 36] on span "À venir" at bounding box center [103, 37] width 22 height 9
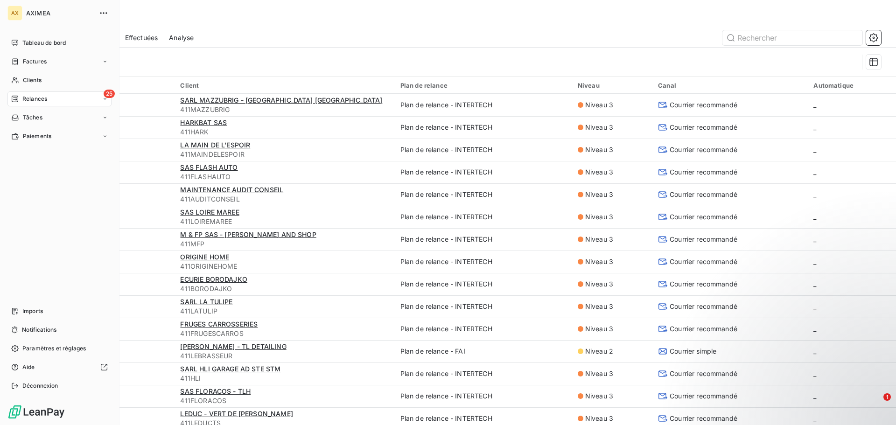
click at [35, 102] on span "Relances" at bounding box center [34, 99] width 25 height 8
click at [46, 155] on span "Effectuées" at bounding box center [36, 155] width 29 height 8
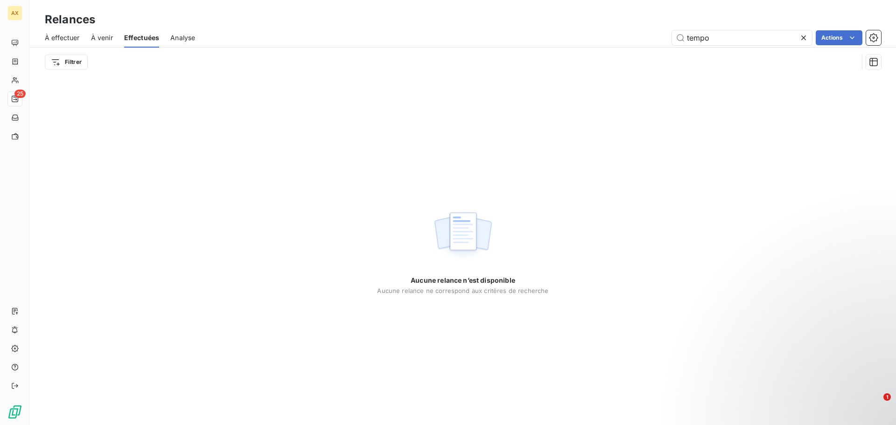
drag, startPoint x: 741, startPoint y: 34, endPoint x: 649, endPoint y: 35, distance: 92.4
click at [641, 36] on div "tempo Actions" at bounding box center [543, 37] width 675 height 15
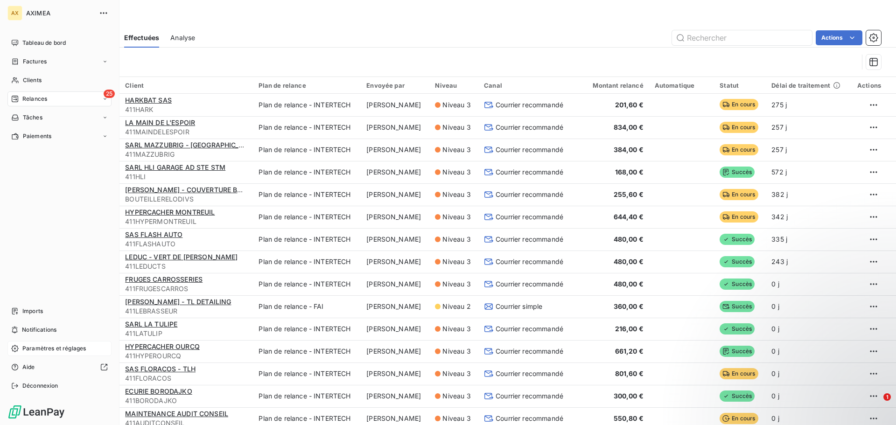
click at [37, 353] on div "Paramètres et réglages" at bounding box center [59, 348] width 104 height 15
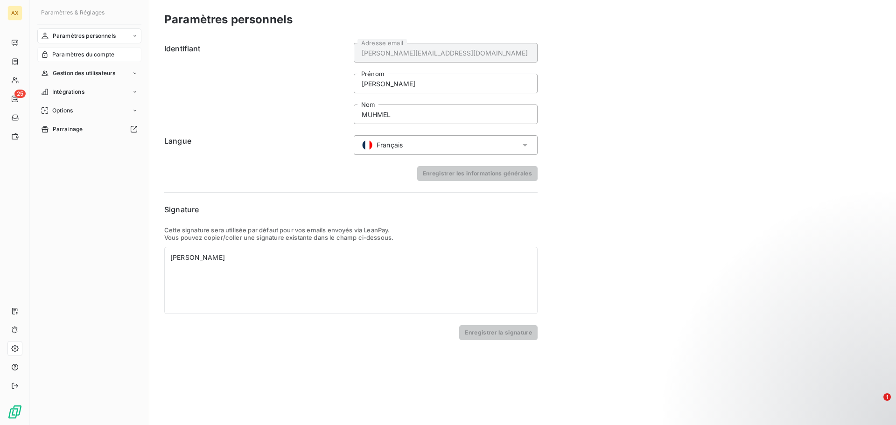
click at [75, 56] on span "Paramètres du compte" at bounding box center [83, 54] width 62 height 8
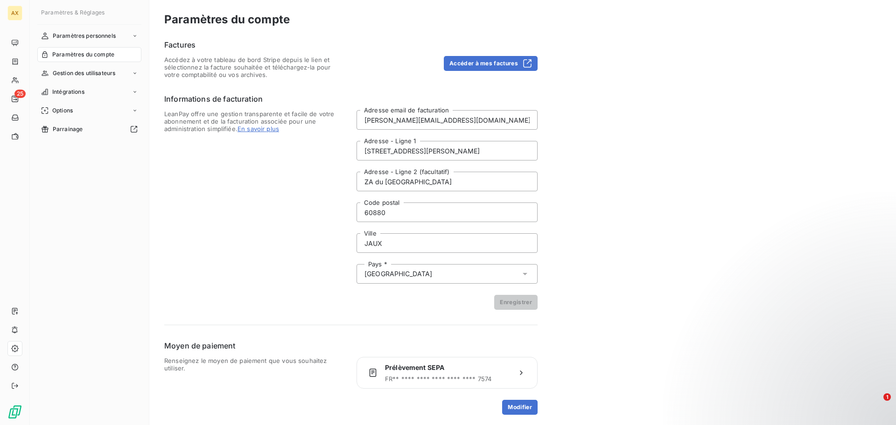
scroll to position [1, 0]
click at [492, 63] on button "Accéder à mes factures" at bounding box center [491, 62] width 94 height 15
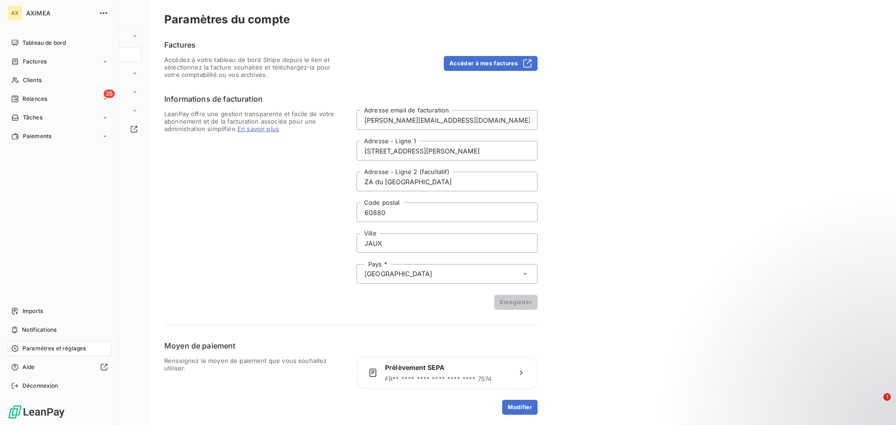
click at [35, 15] on span "AXIMEA" at bounding box center [59, 12] width 67 height 7
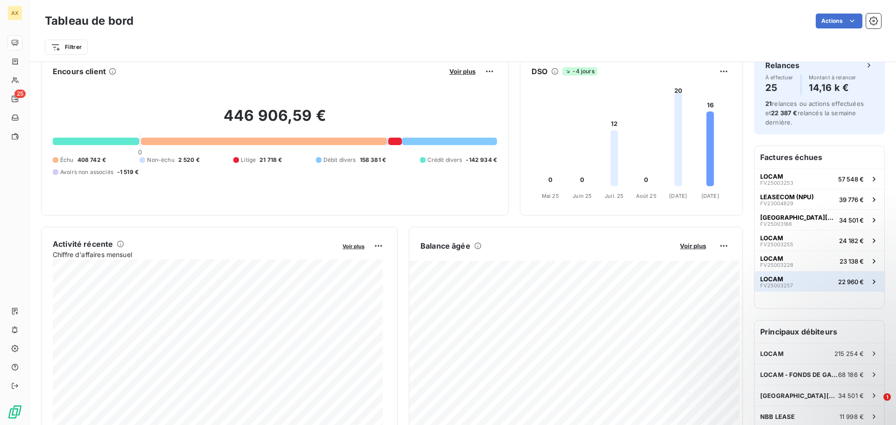
scroll to position [0, 0]
